Goal: Information Seeking & Learning: Learn about a topic

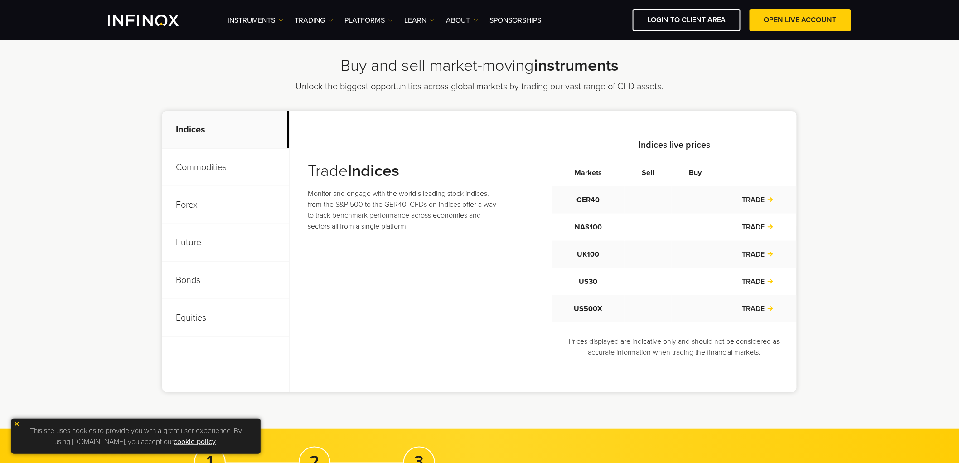
scroll to position [261, 0]
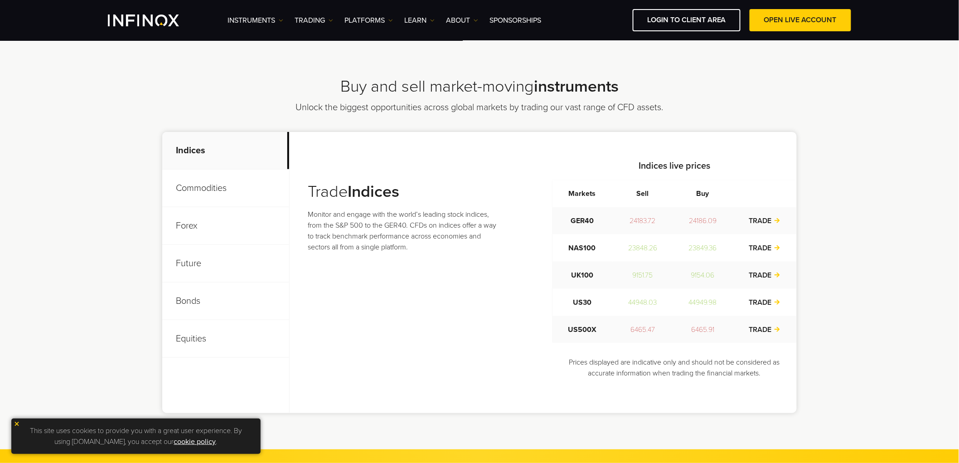
click at [195, 336] on p "Equities" at bounding box center [225, 339] width 127 height 38
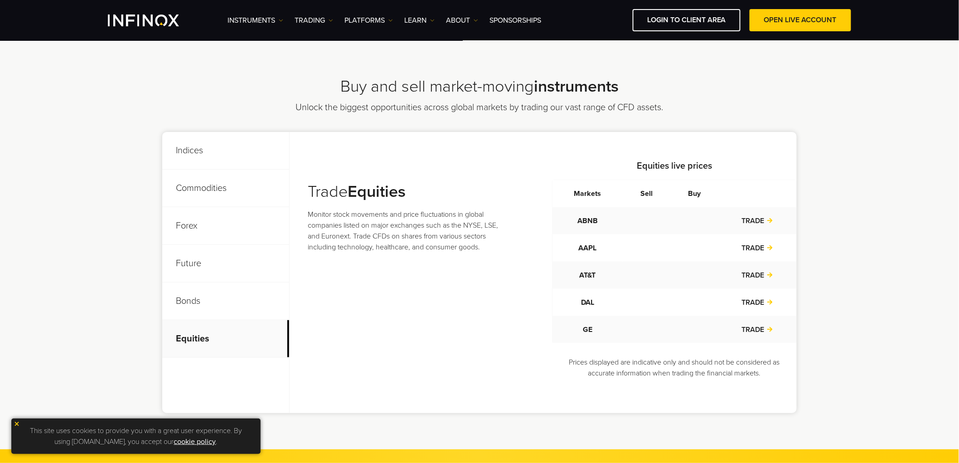
scroll to position [0, 0]
click at [202, 150] on p "Indices" at bounding box center [225, 151] width 127 height 38
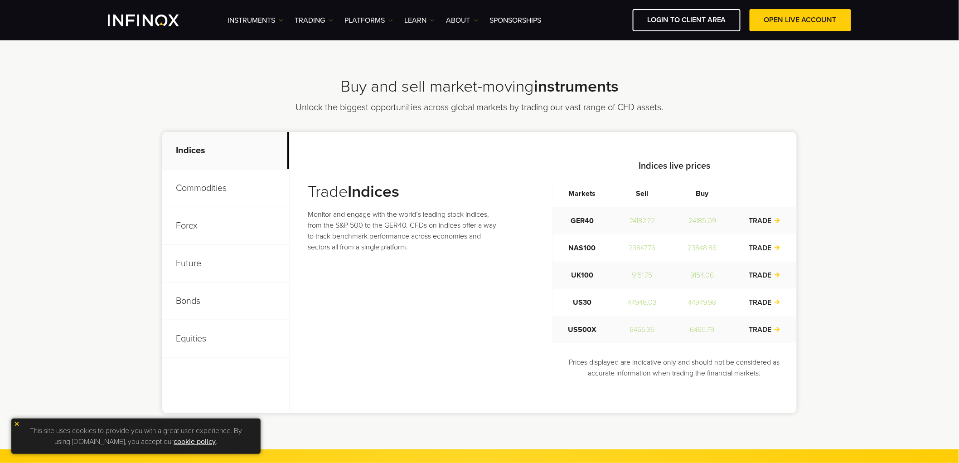
click at [399, 199] on strong "Indices" at bounding box center [374, 191] width 52 height 19
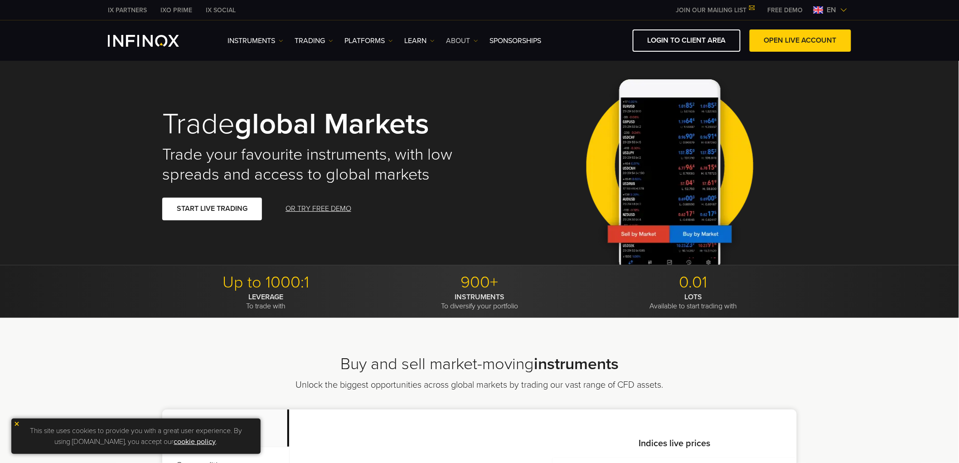
click at [473, 38] on link "ABOUT" at bounding box center [462, 40] width 32 height 11
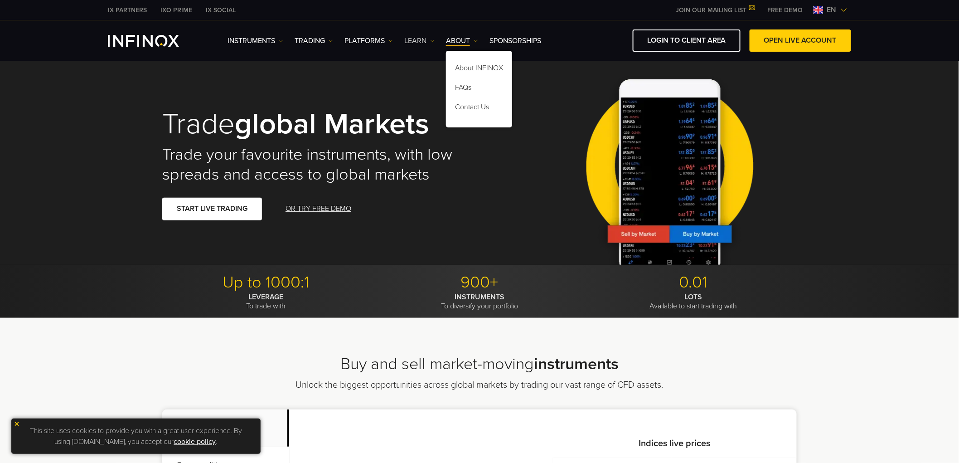
click at [432, 42] on img at bounding box center [432, 41] width 5 height 5
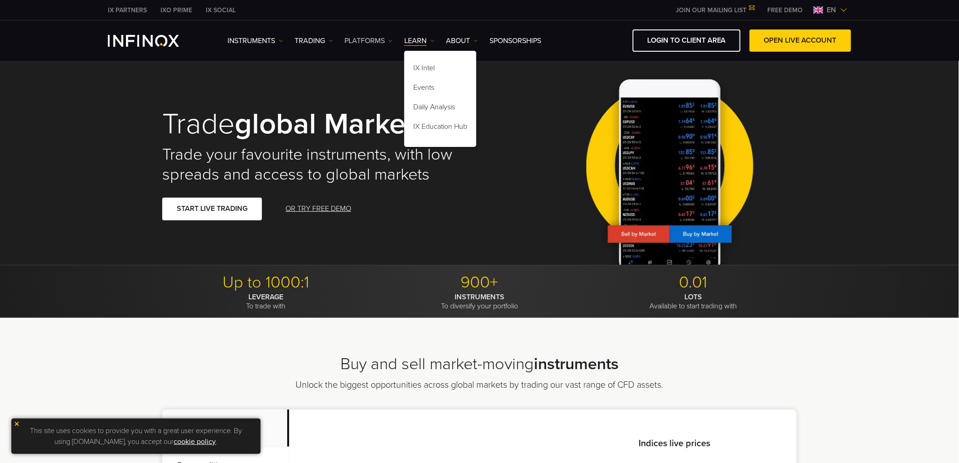
click at [382, 42] on link "PLATFORMS" at bounding box center [368, 40] width 48 height 11
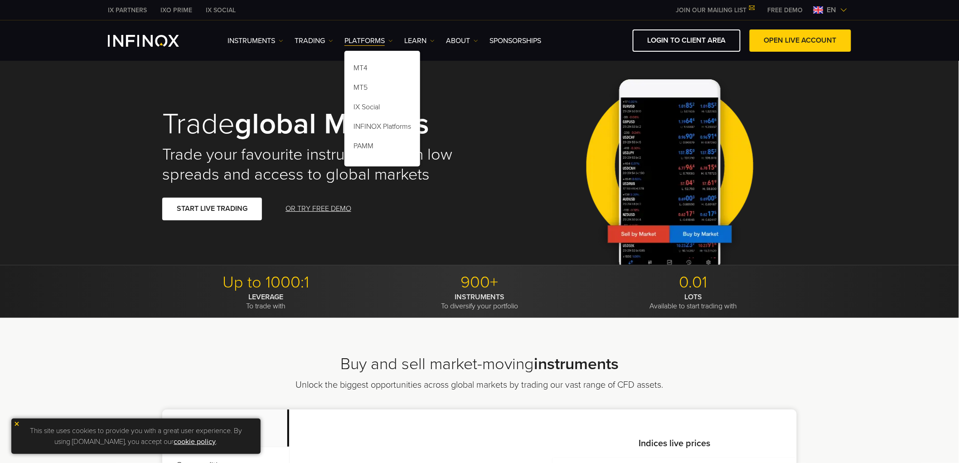
click at [335, 41] on ul "Instruments Instruments Product Information TRADING Accounts DEMO" at bounding box center [384, 40] width 314 height 11
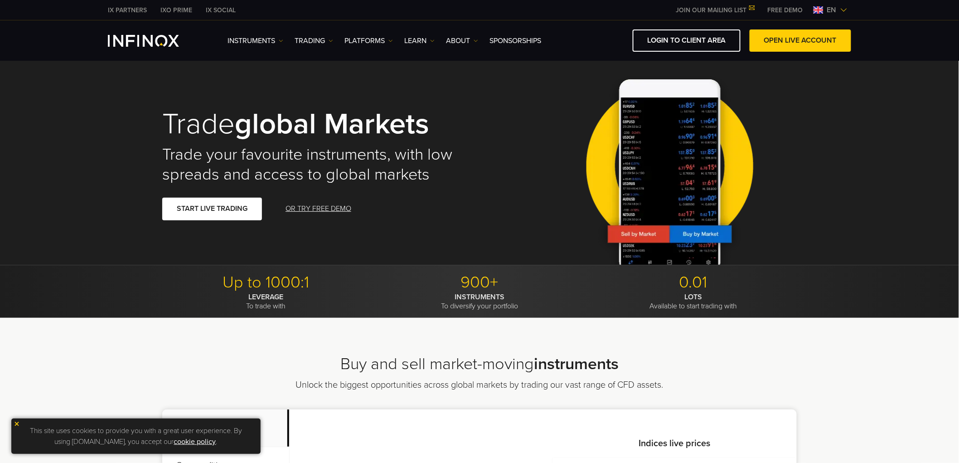
click at [266, 34] on div "Instruments Instruments Product Information TRADING Accounts" at bounding box center [539, 40] width 624 height 22
click at [274, 38] on link "Instruments" at bounding box center [255, 40] width 56 height 11
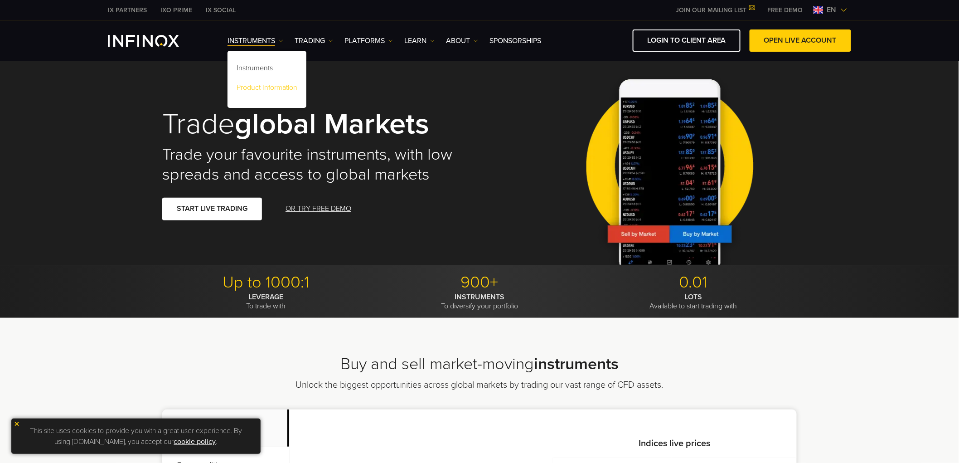
click at [275, 84] on link "Product Information" at bounding box center [266, 88] width 79 height 19
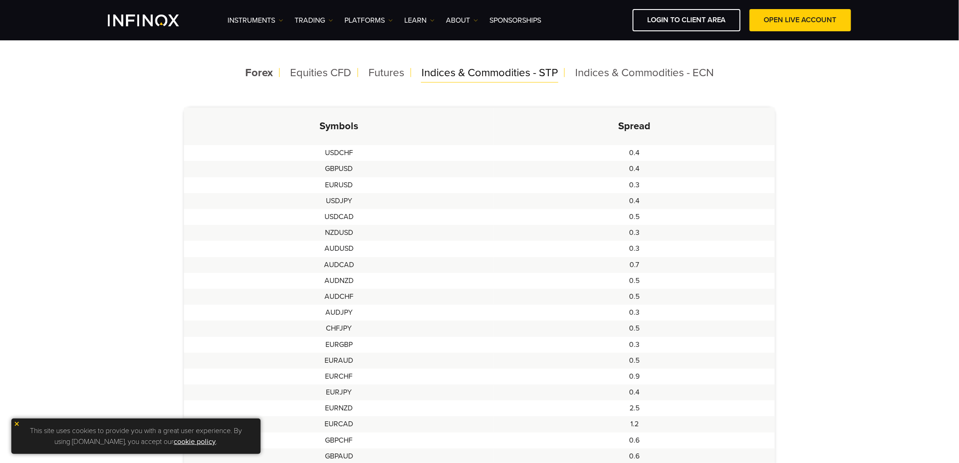
click at [518, 78] on span "Indices & Commodities - STP" at bounding box center [489, 72] width 136 height 13
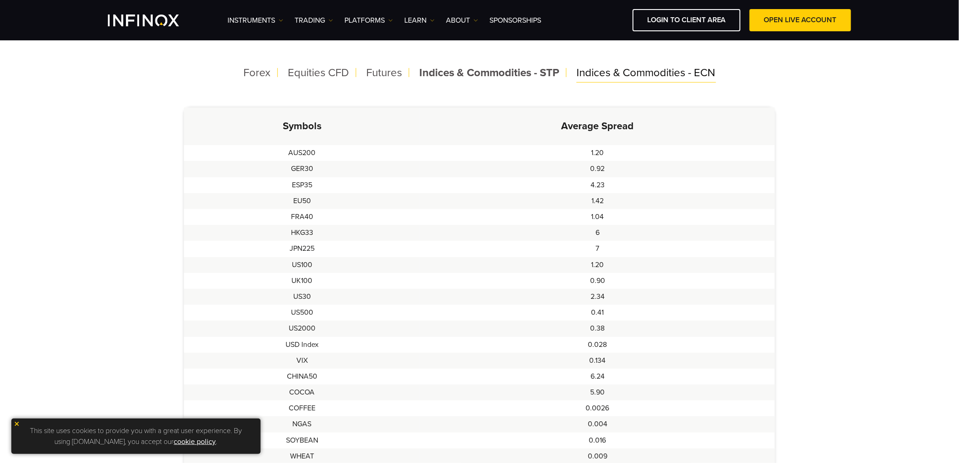
click at [661, 78] on span "Indices & Commodities - ECN" at bounding box center [646, 72] width 139 height 13
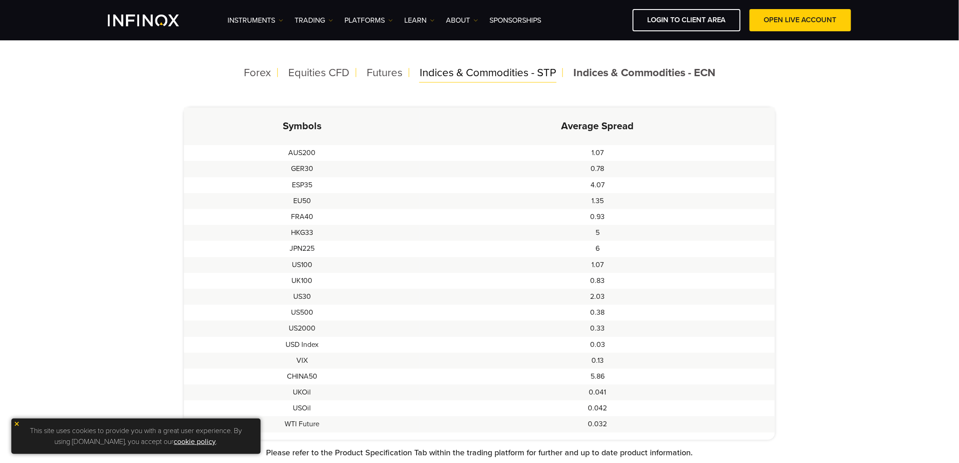
click at [538, 78] on span "Indices & Commodities - STP" at bounding box center [488, 72] width 136 height 13
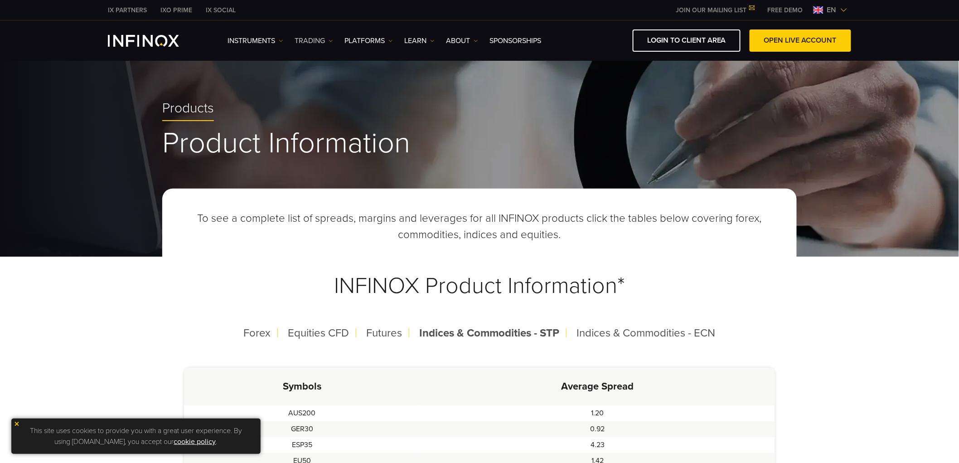
click at [317, 38] on link "TRADING" at bounding box center [314, 40] width 39 height 11
click at [329, 91] on link "Market hours" at bounding box center [324, 88] width 59 height 19
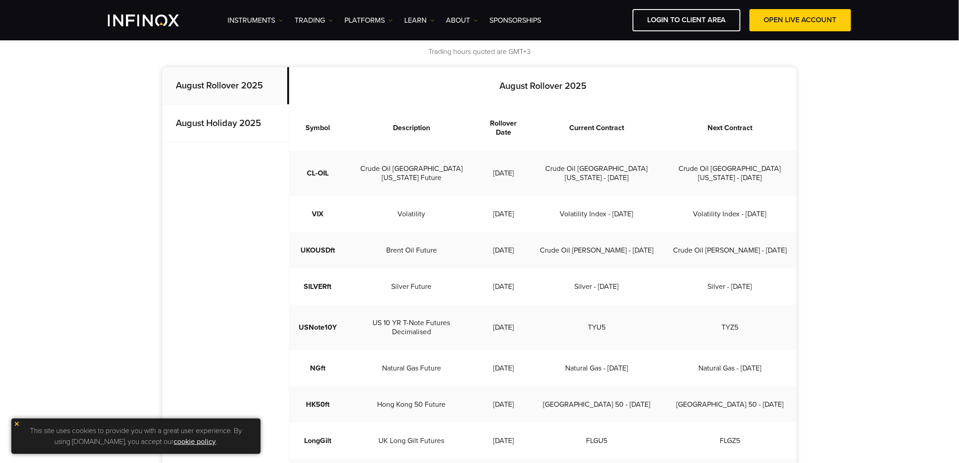
click at [237, 91] on p "August Rollover 2025" at bounding box center [225, 86] width 127 height 38
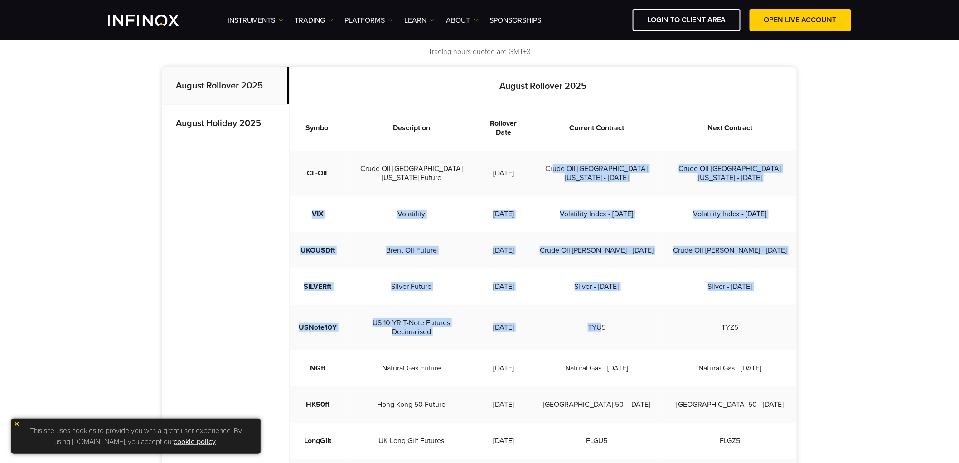
drag, startPoint x: 569, startPoint y: 163, endPoint x: 617, endPoint y: 307, distance: 151.8
click at [617, 307] on tbody "CL-OIL Crude Oil West [US_STATE] Future [DATE] Crude Oil [GEOGRAPHIC_DATA][US_S…" at bounding box center [543, 376] width 507 height 453
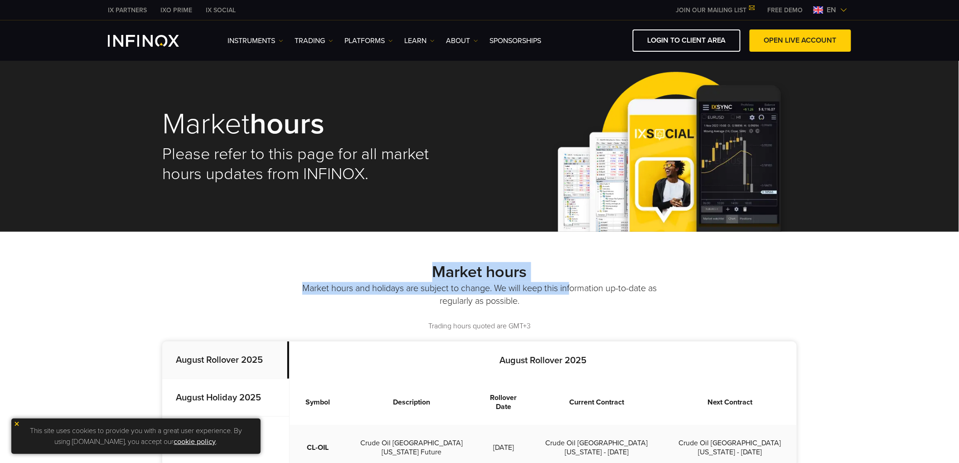
drag, startPoint x: 395, startPoint y: 270, endPoint x: 576, endPoint y: 292, distance: 182.6
click at [576, 292] on div "Market hours Market hours and holidays are subject to change. We will keep this…" at bounding box center [479, 296] width 634 height 69
click at [576, 292] on p "Market hours and holidays are subject to change. We will keep this information …" at bounding box center [479, 294] width 358 height 25
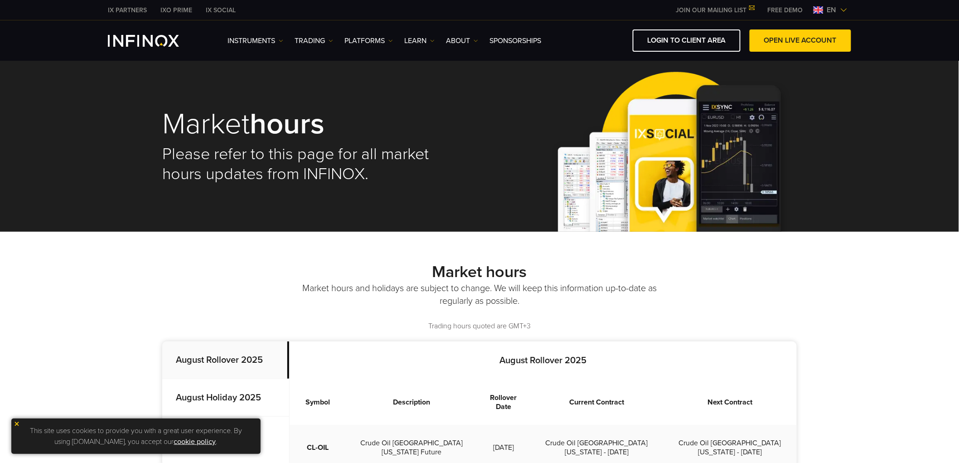
click at [427, 49] on div "Instruments Instruments Product Information TRADING Accounts" at bounding box center [539, 40] width 624 height 22
click at [431, 41] on img at bounding box center [432, 41] width 5 height 5
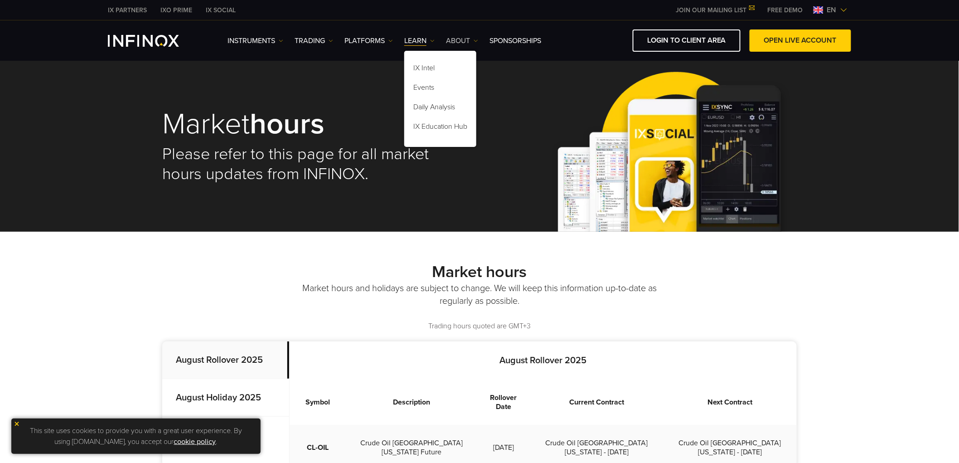
click at [465, 41] on link "ABOUT" at bounding box center [462, 40] width 32 height 11
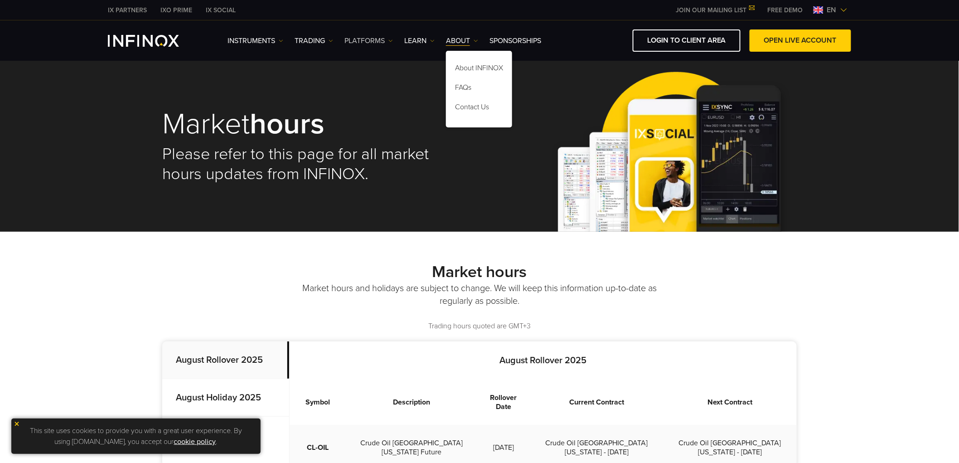
click at [382, 44] on link "PLATFORMS" at bounding box center [368, 40] width 48 height 11
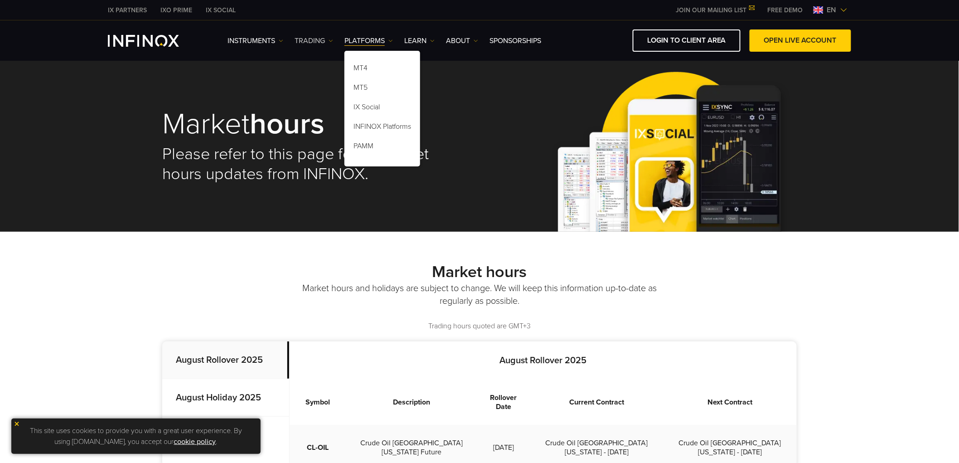
click at [324, 43] on link "TRADING" at bounding box center [314, 40] width 39 height 11
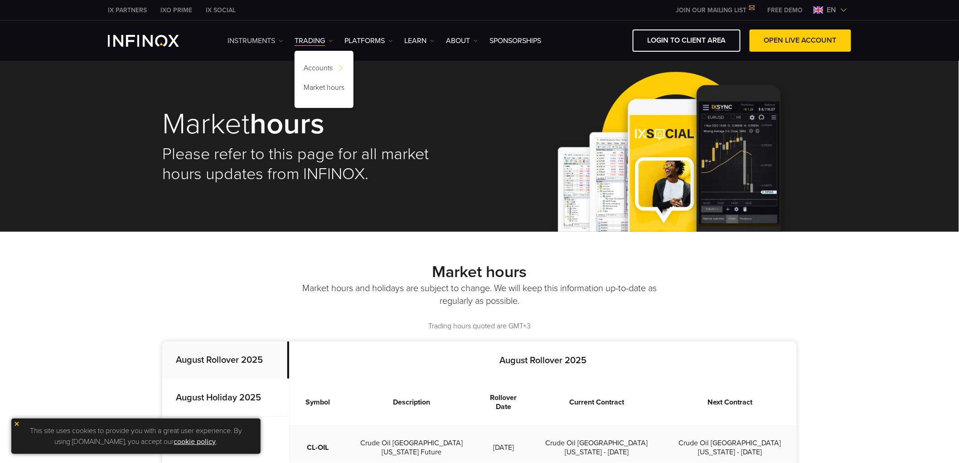
click at [266, 38] on link "Instruments" at bounding box center [255, 40] width 56 height 11
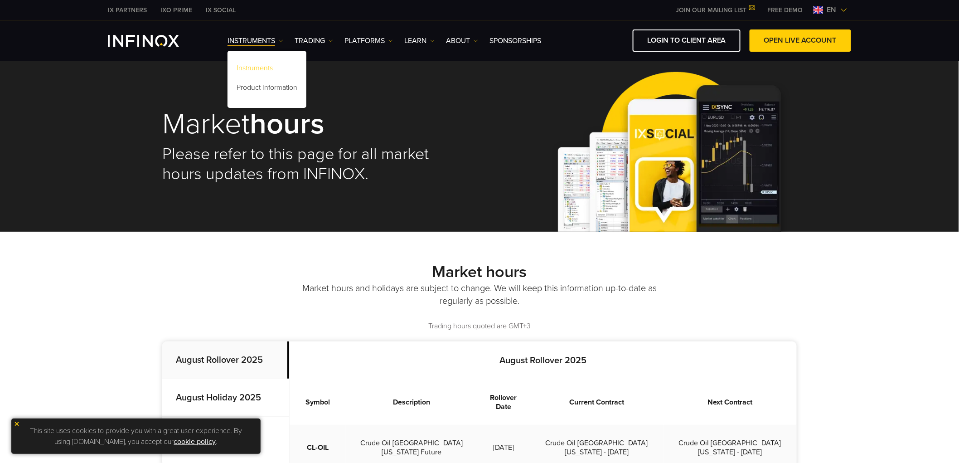
click at [261, 70] on link "Instruments" at bounding box center [266, 69] width 79 height 19
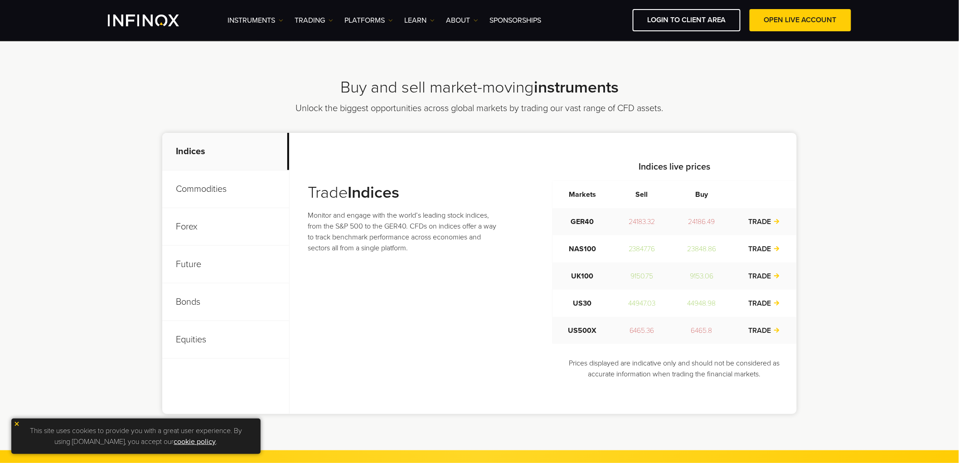
click at [183, 266] on p "Future" at bounding box center [225, 265] width 127 height 38
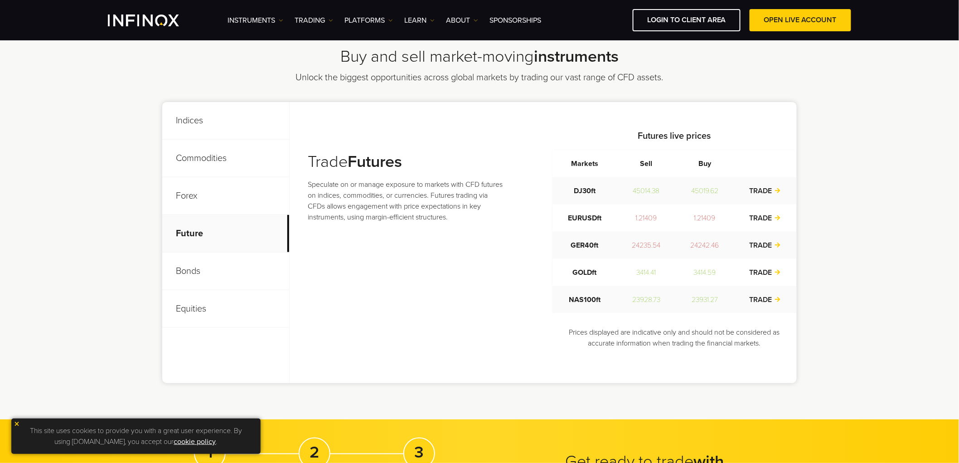
scroll to position [261, 0]
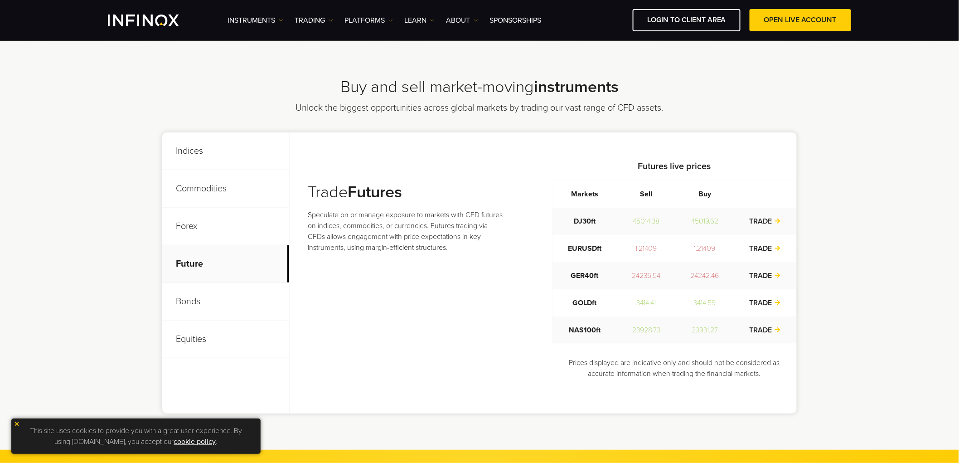
click at [191, 156] on p "Indices" at bounding box center [225, 151] width 127 height 38
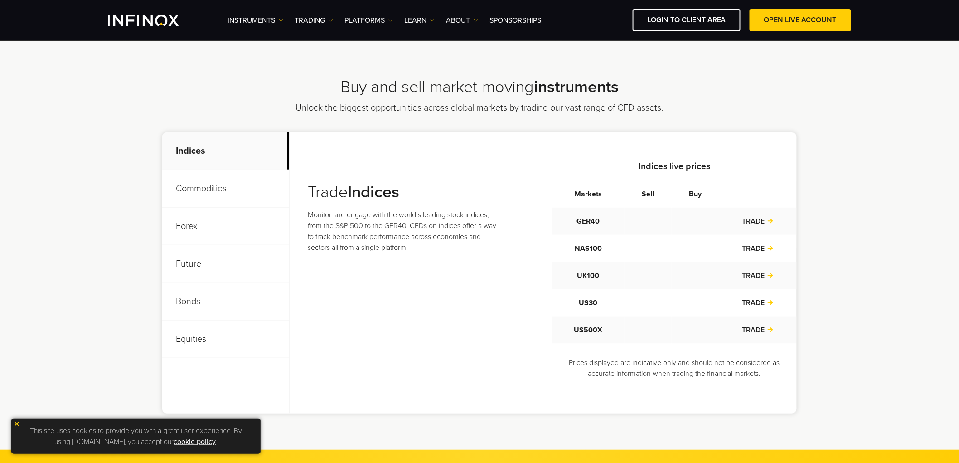
scroll to position [0, 0]
click at [372, 190] on strong "Indices" at bounding box center [374, 191] width 52 height 19
click at [364, 215] on p "Monitor and engage with the world’s leading stock indices, from the S&P 500 to …" at bounding box center [406, 231] width 196 height 44
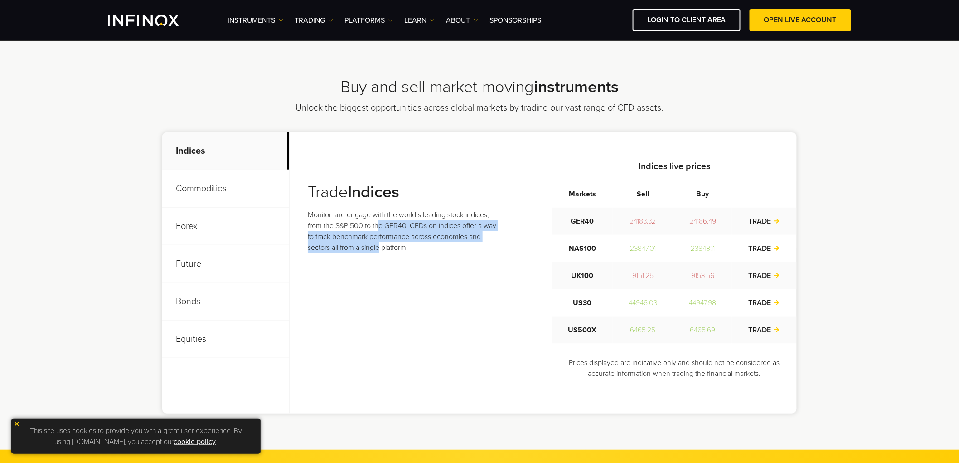
drag, startPoint x: 381, startPoint y: 223, endPoint x: 382, endPoint y: 259, distance: 36.7
click at [382, 259] on div "Trade Indices Monitor and engage with the world’s leading stock indices, from t…" at bounding box center [406, 224] width 196 height 84
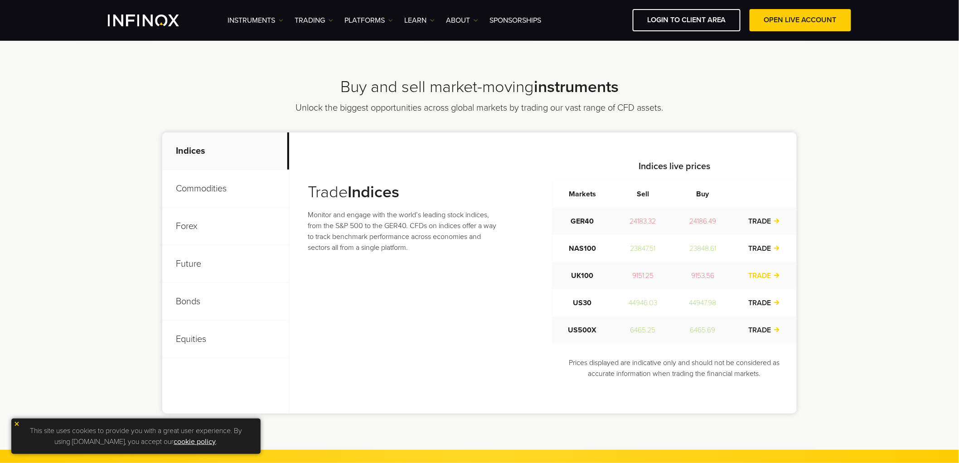
click at [763, 272] on link "TRADE" at bounding box center [765, 275] width 32 height 9
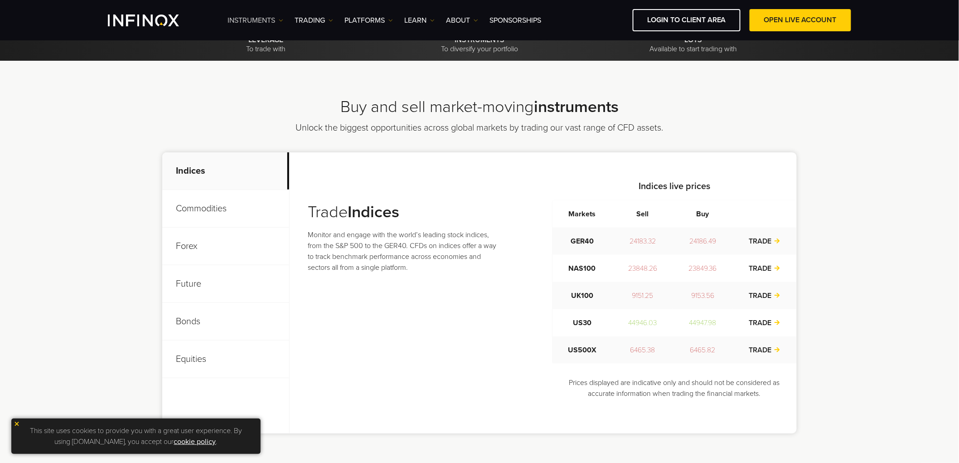
click at [271, 18] on link "Instruments" at bounding box center [255, 20] width 56 height 11
click at [272, 64] on link "Product Information" at bounding box center [266, 68] width 79 height 19
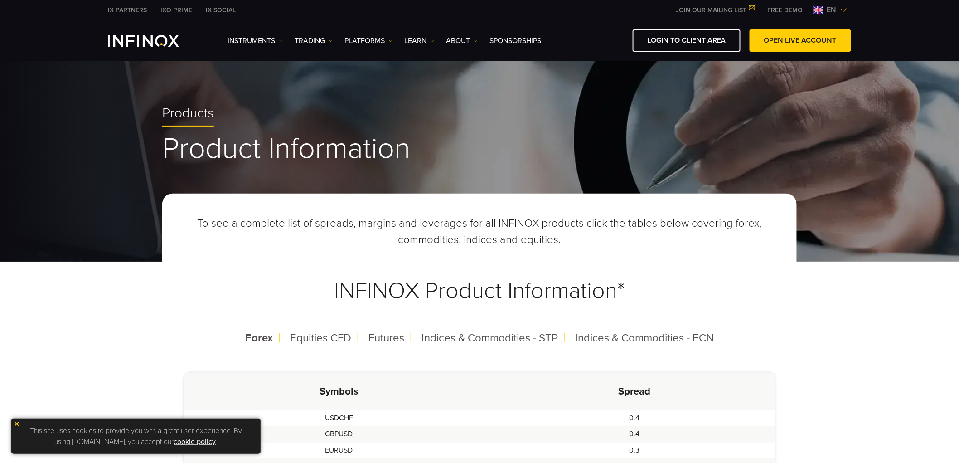
drag, startPoint x: 649, startPoint y: 263, endPoint x: 667, endPoint y: 288, distance: 30.5
click at [667, 288] on h3 "INFINOX Product Information*" at bounding box center [479, 290] width 591 height 71
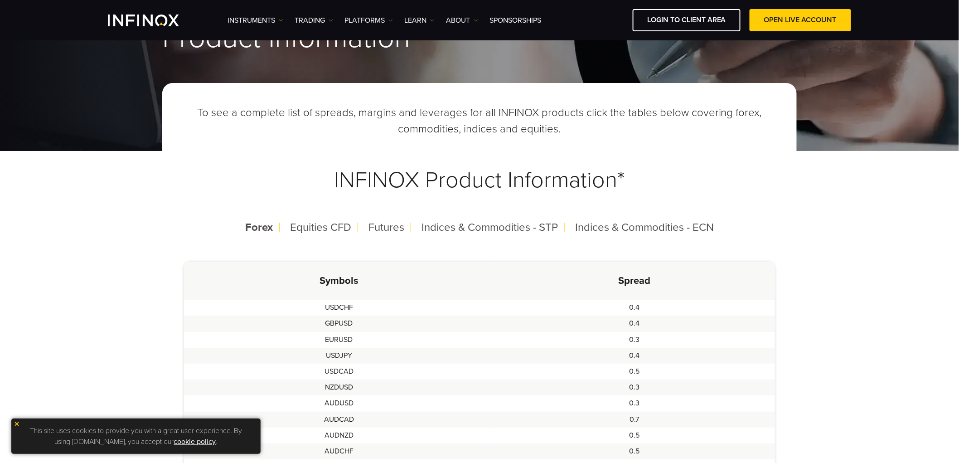
scroll to position [130, 0]
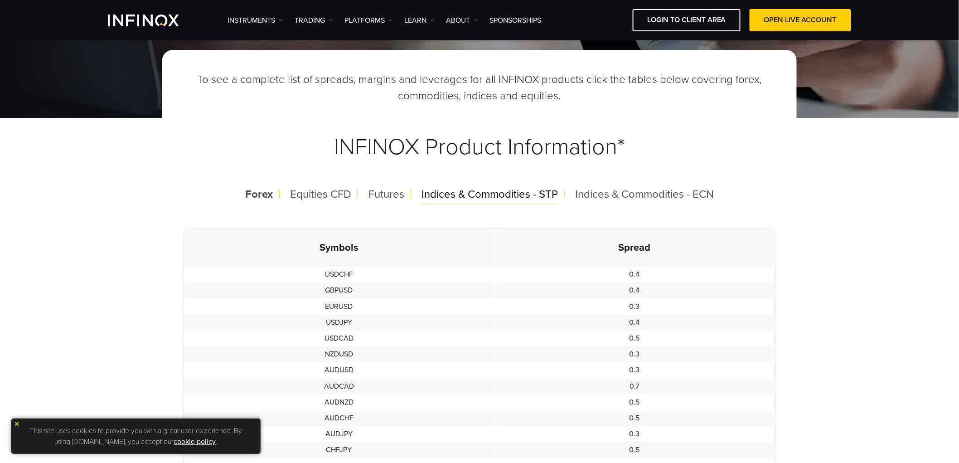
click at [517, 204] on div "Indices & Commodities - STP" at bounding box center [489, 195] width 151 height 24
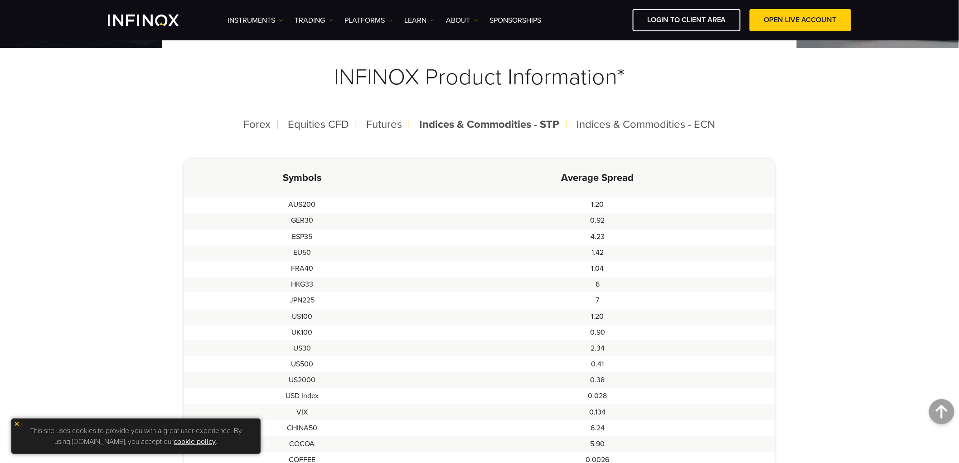
scroll to position [193, 0]
click at [308, 15] on link "TRADING" at bounding box center [314, 20] width 39 height 11
click at [319, 63] on link "Market hours" at bounding box center [324, 68] width 59 height 19
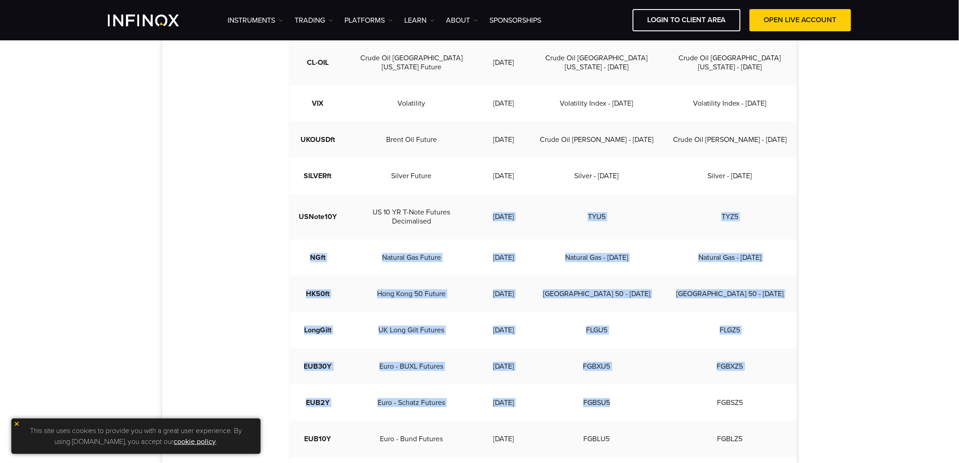
drag, startPoint x: 478, startPoint y: 183, endPoint x: 653, endPoint y: 374, distance: 259.2
click at [653, 374] on tbody "CL-OIL Crude Oil West [US_STATE] Future [DATE] Crude Oil [GEOGRAPHIC_DATA][US_S…" at bounding box center [543, 266] width 507 height 453
click at [637, 312] on td "FLGU5" at bounding box center [596, 330] width 133 height 36
